Goal: Entertainment & Leisure: Consume media (video, audio)

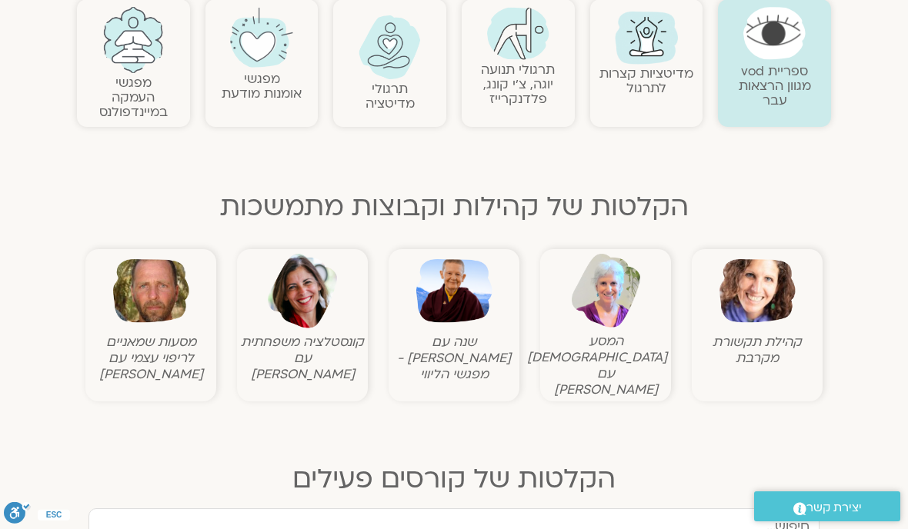
click at [402, 80] on link "תרגולי מדיטציה" at bounding box center [389, 96] width 49 height 32
click at [376, 58] on img at bounding box center [389, 47] width 62 height 64
click at [403, 60] on img at bounding box center [389, 47] width 62 height 64
click at [392, 71] on img at bounding box center [389, 47] width 62 height 64
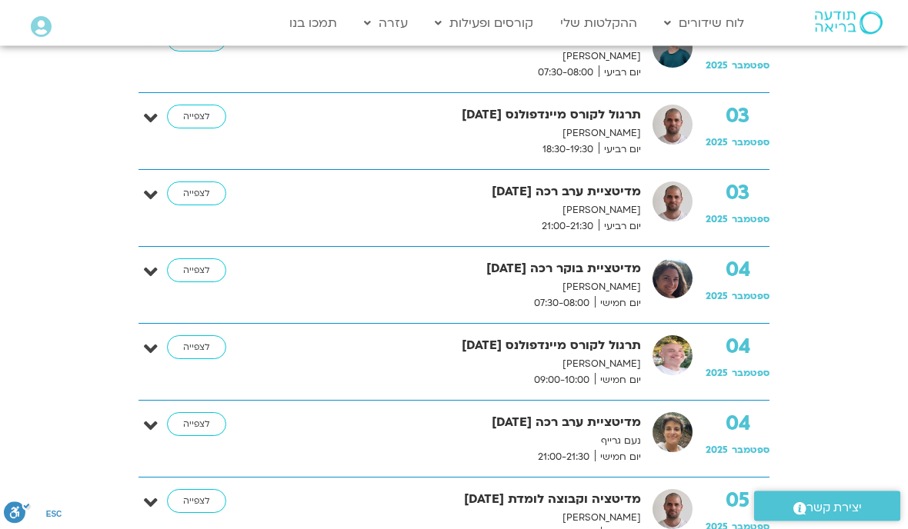
scroll to position [897, 0]
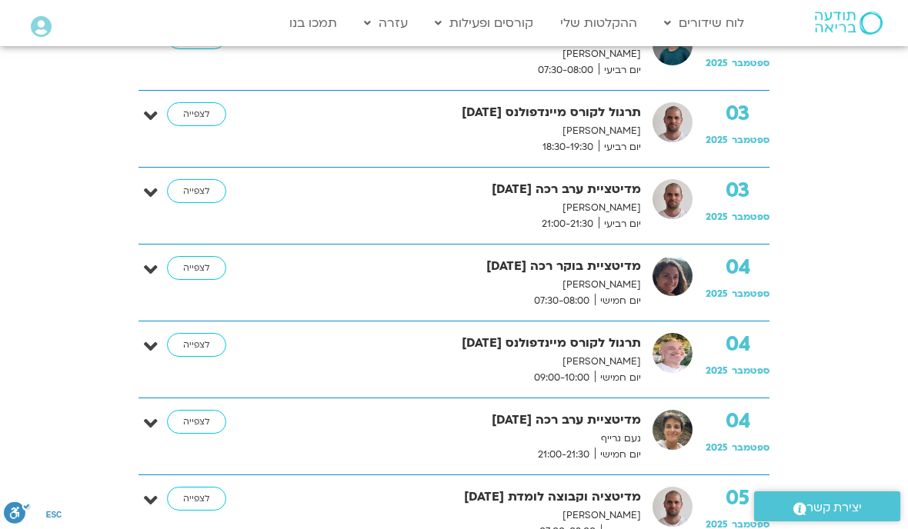
click at [190, 428] on link "לצפייה" at bounding box center [196, 422] width 59 height 25
